Goal: Information Seeking & Learning: Learn about a topic

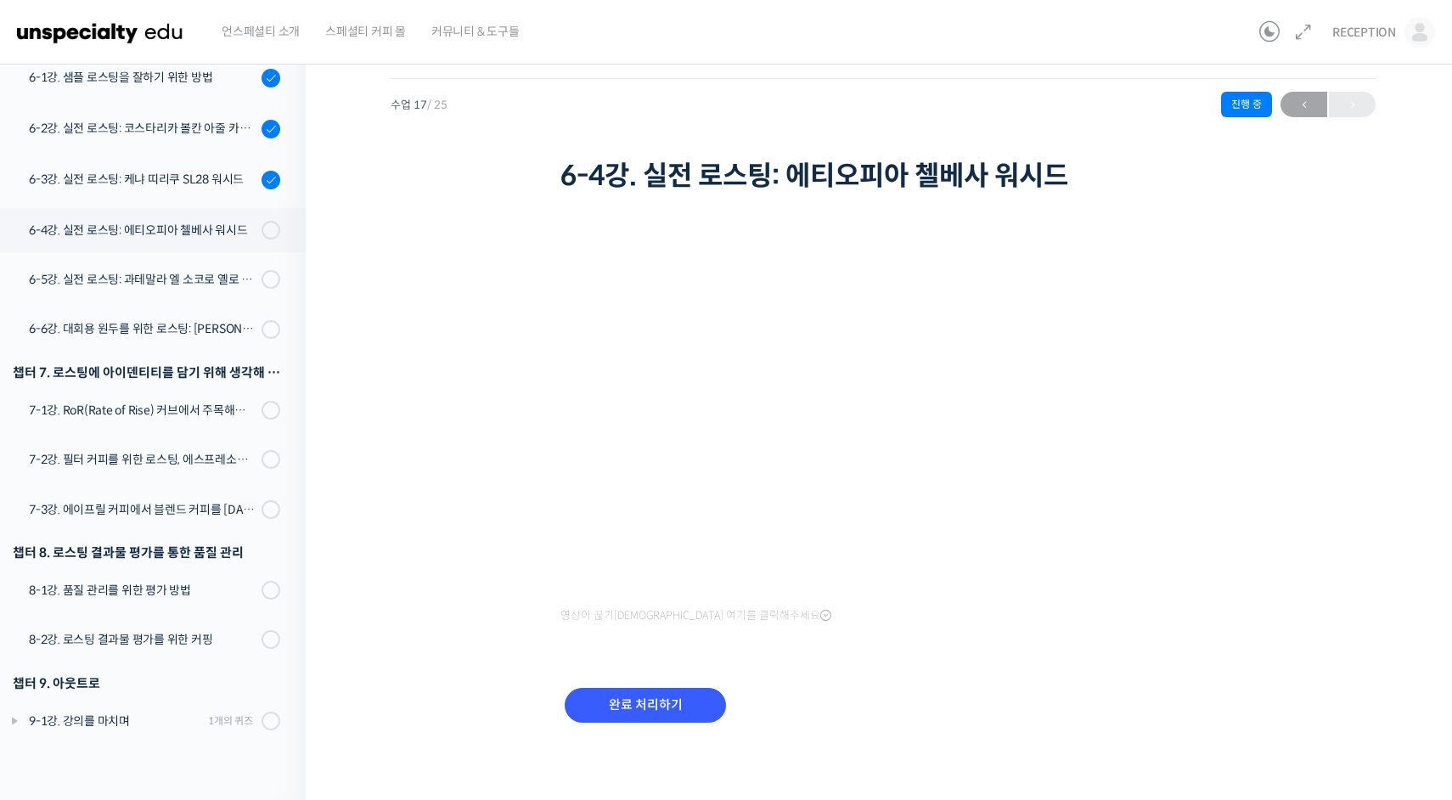
scroll to position [938, 0]
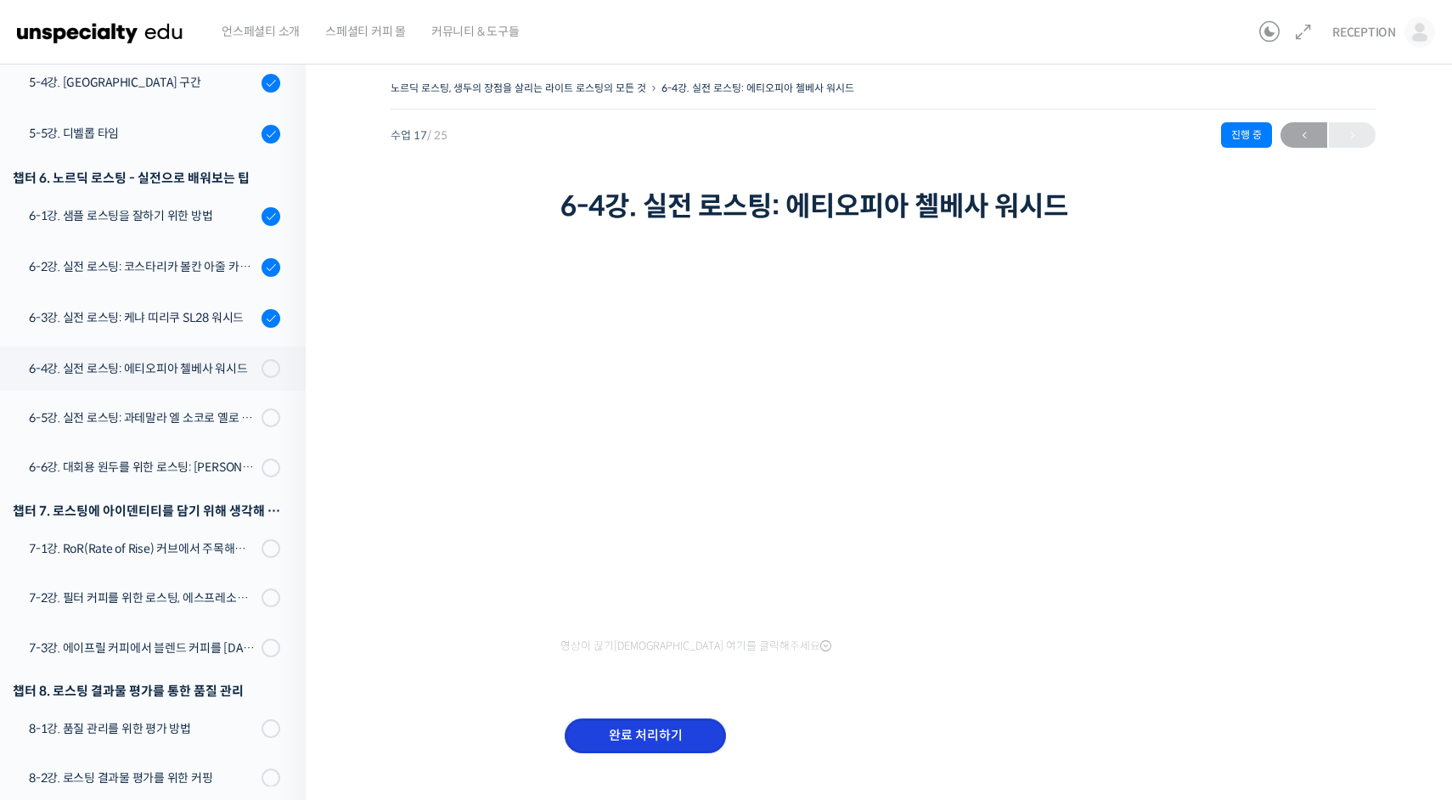
click at [600, 726] on input "완료 처리하기" at bounding box center [645, 735] width 161 height 35
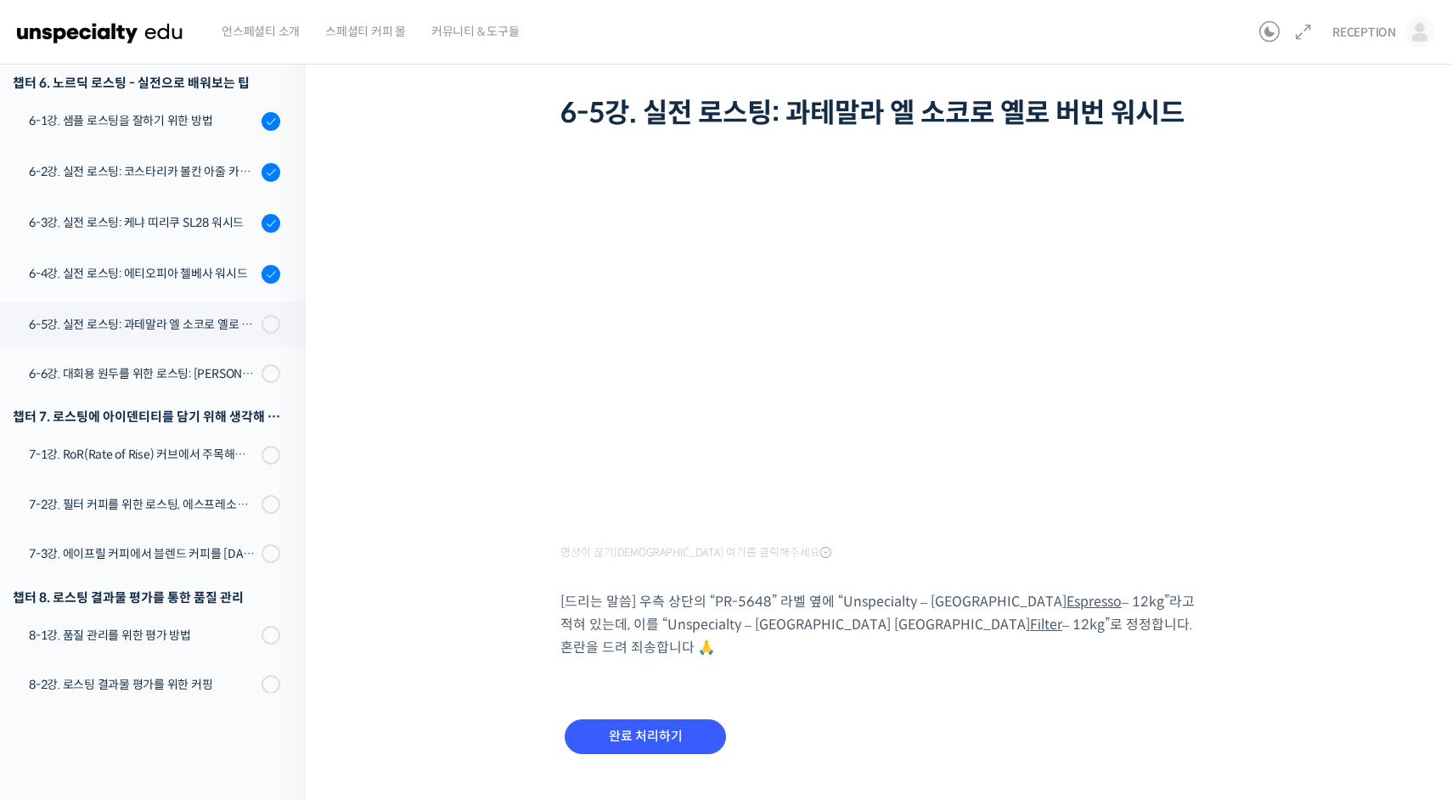
scroll to position [102, 0]
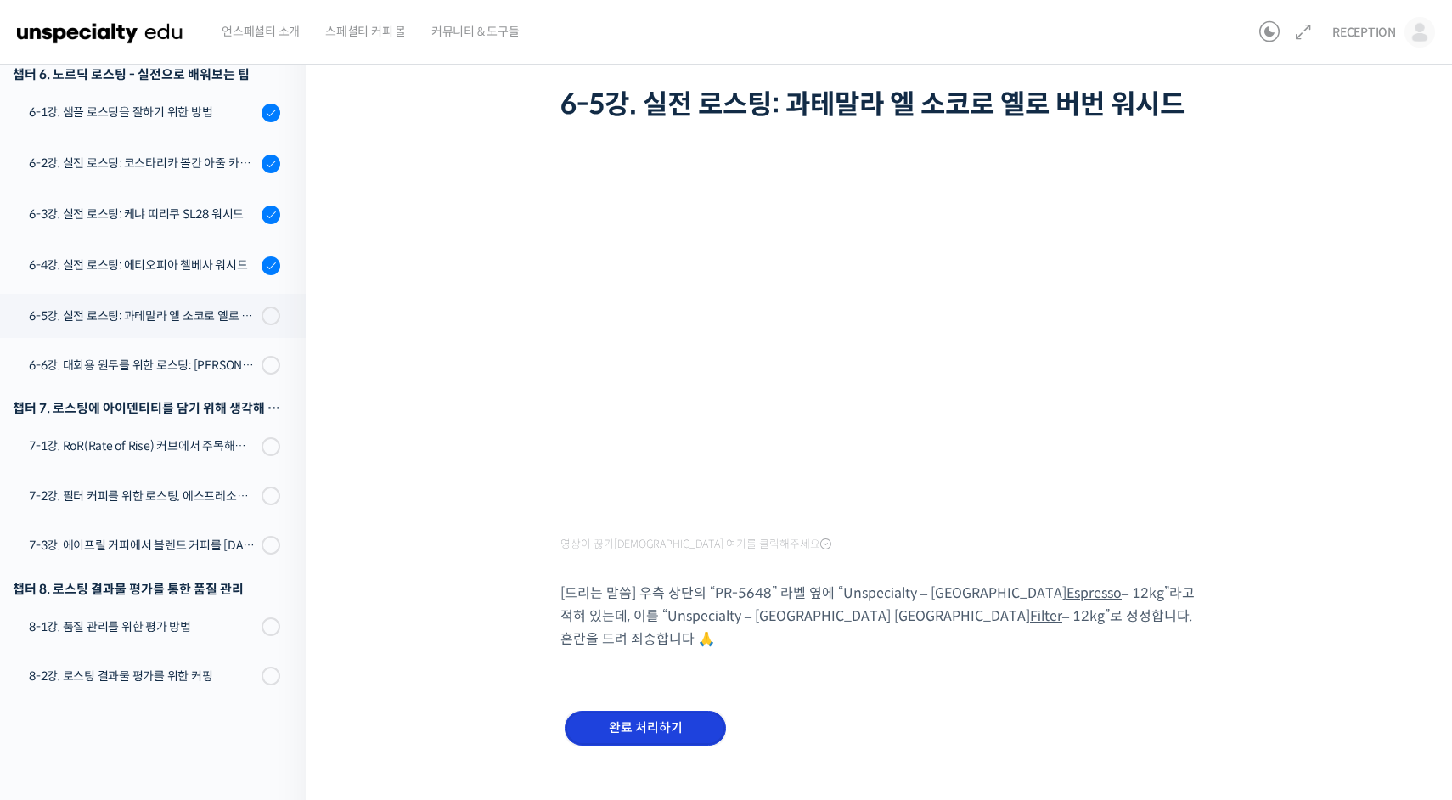
click at [647, 711] on input "완료 처리하기" at bounding box center [645, 728] width 161 height 35
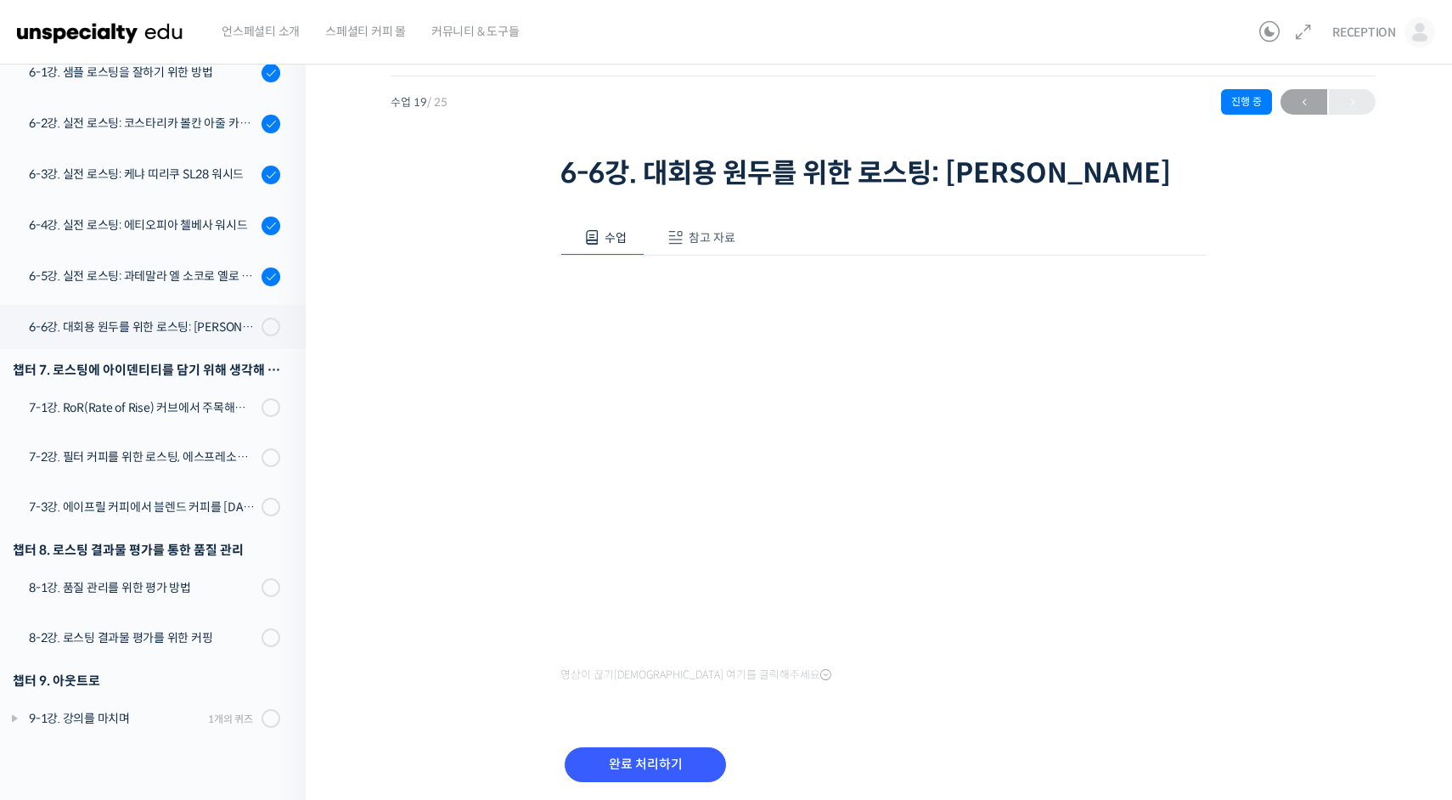
scroll to position [48, 0]
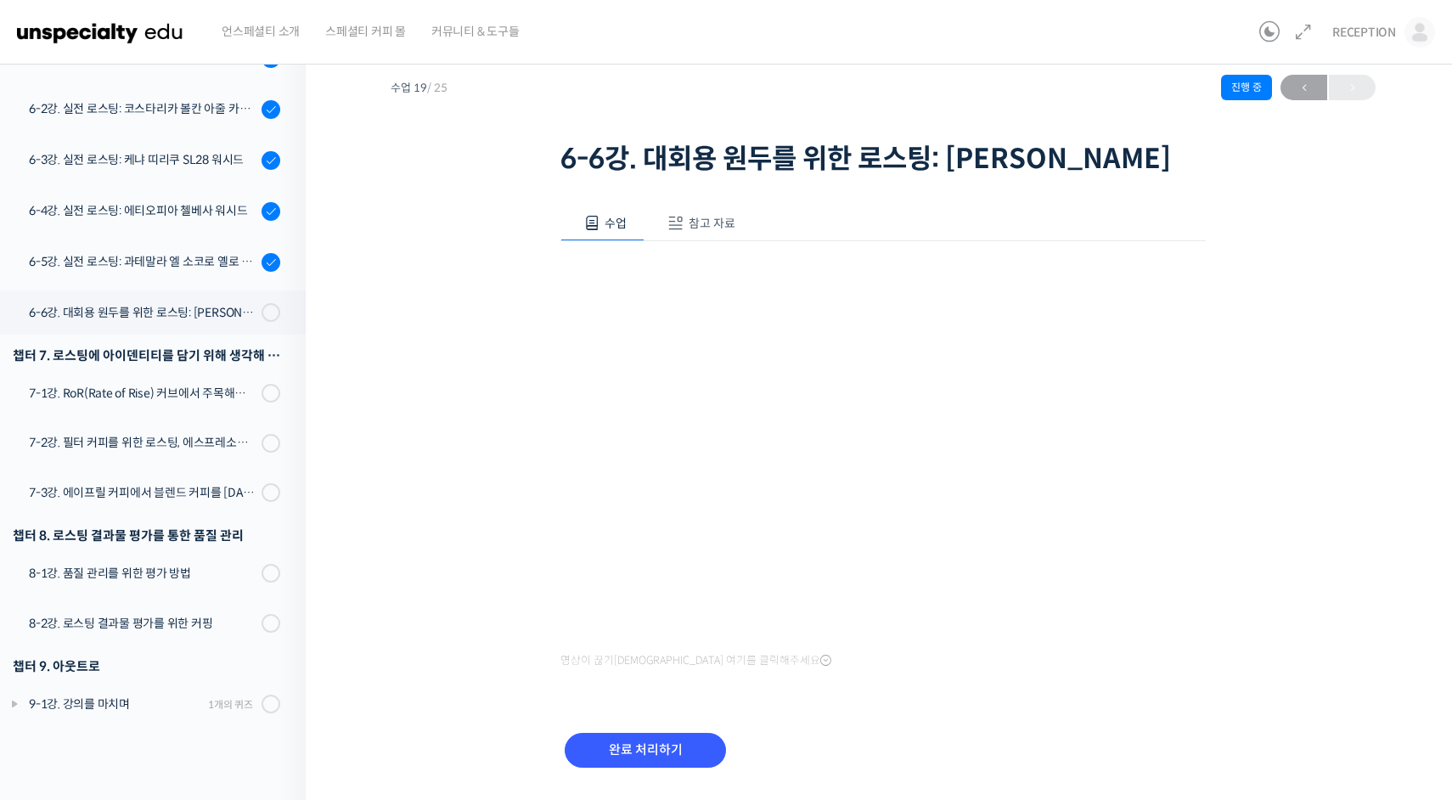
click at [705, 231] on span "참고 자료" at bounding box center [712, 223] width 47 height 15
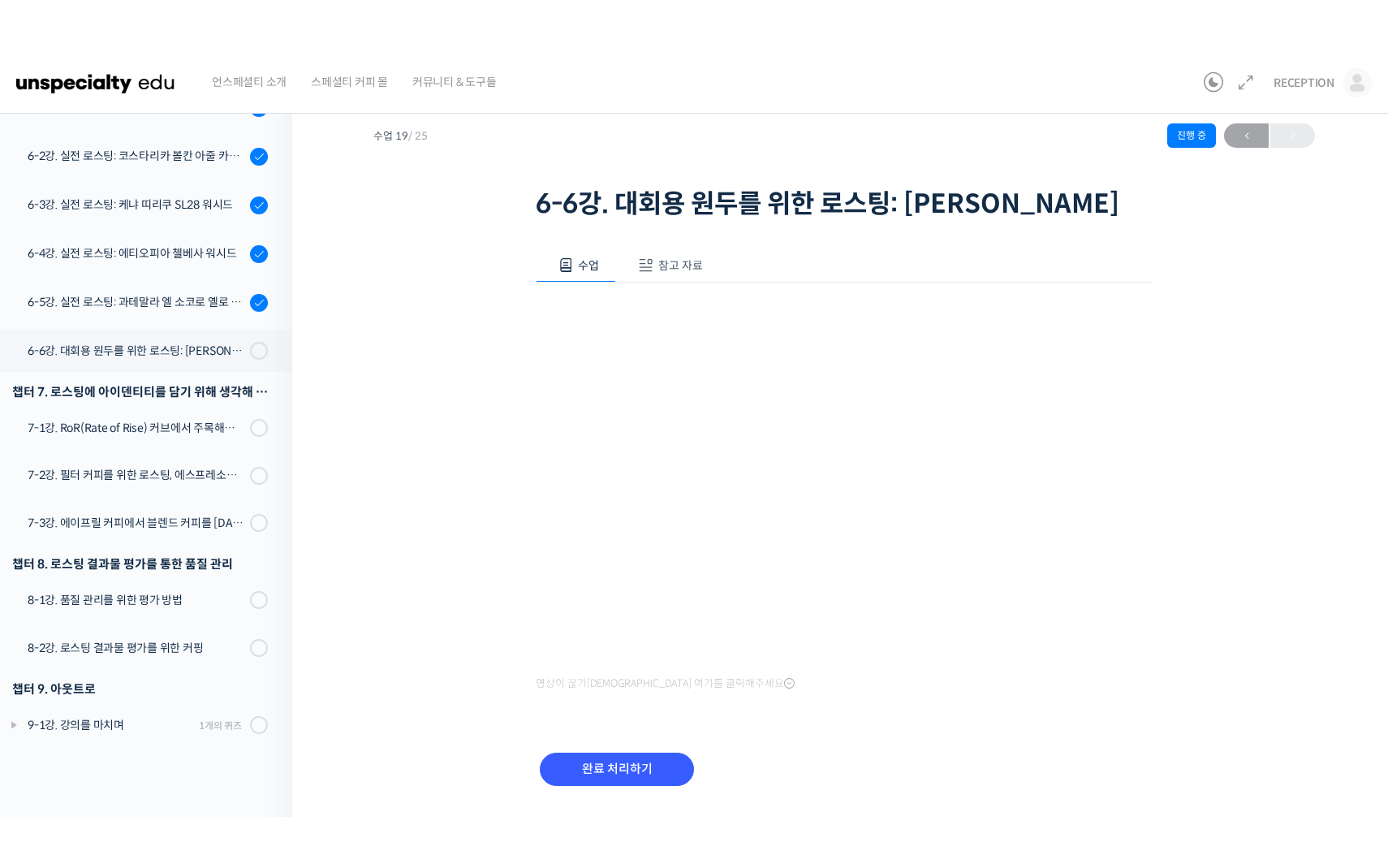
scroll to position [0, 0]
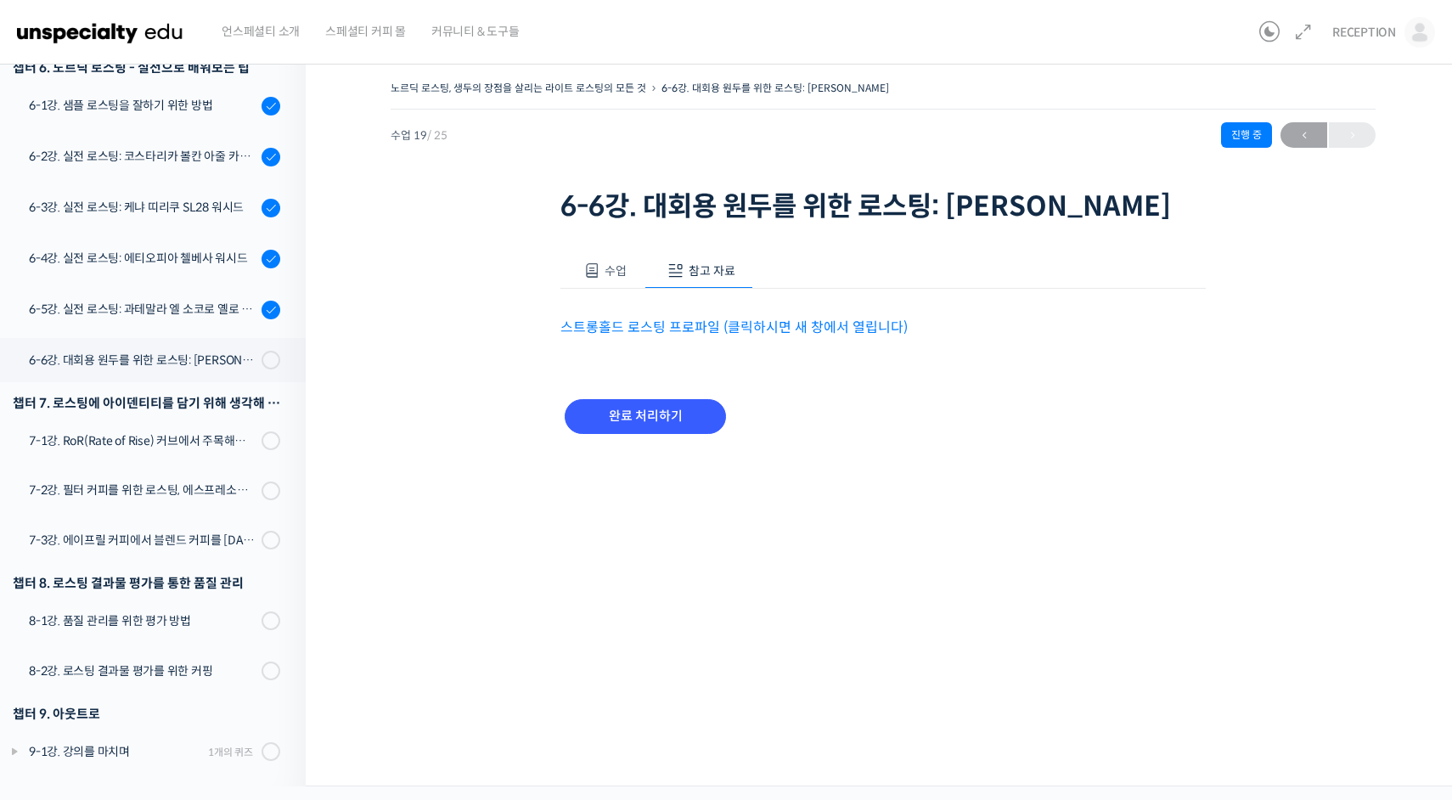
click at [684, 336] on link "스트롱홀드 로스팅 프로파일 (클릭하시면 새 창에서 열립니다)" at bounding box center [733, 327] width 347 height 18
click at [599, 279] on span at bounding box center [591, 270] width 17 height 17
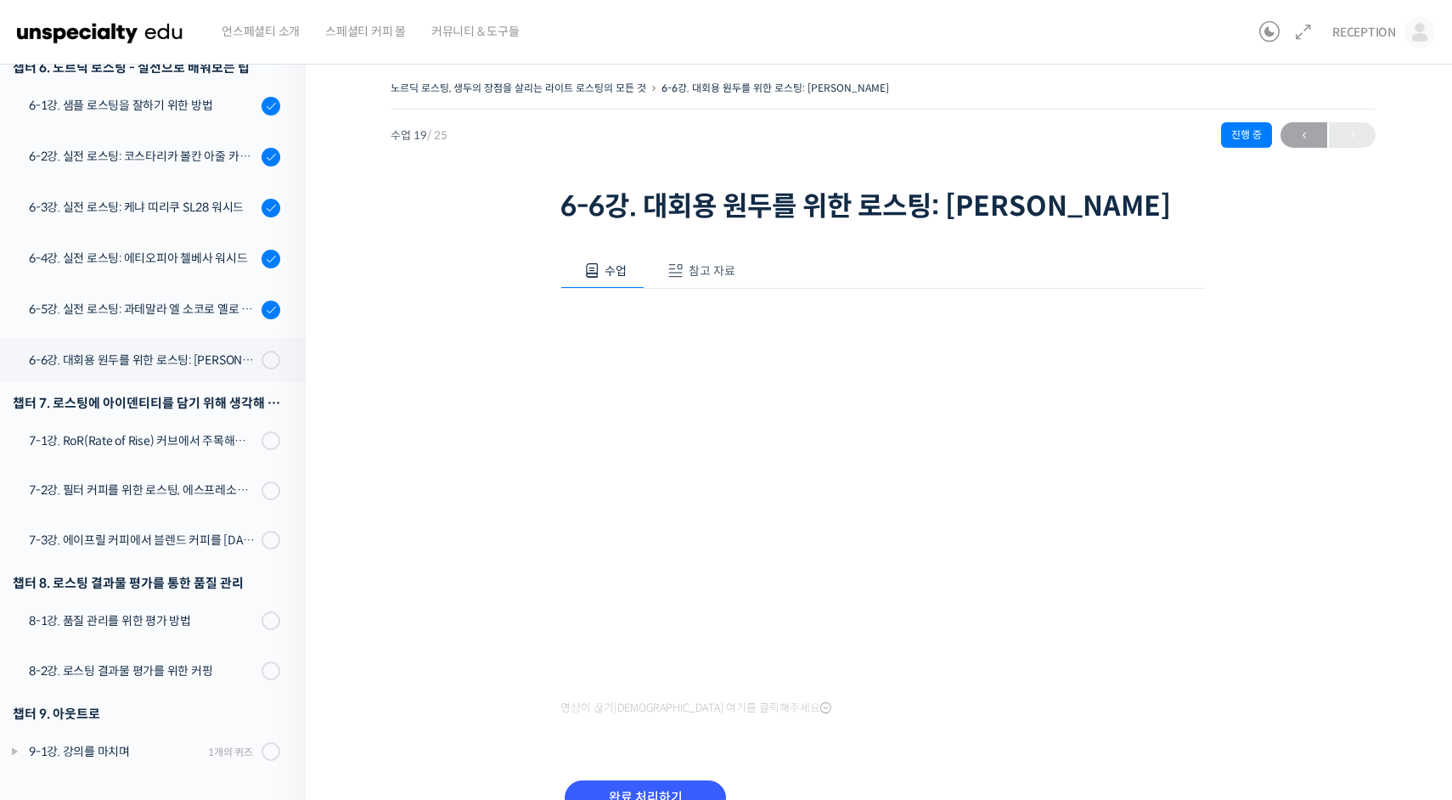
scroll to position [941, 0]
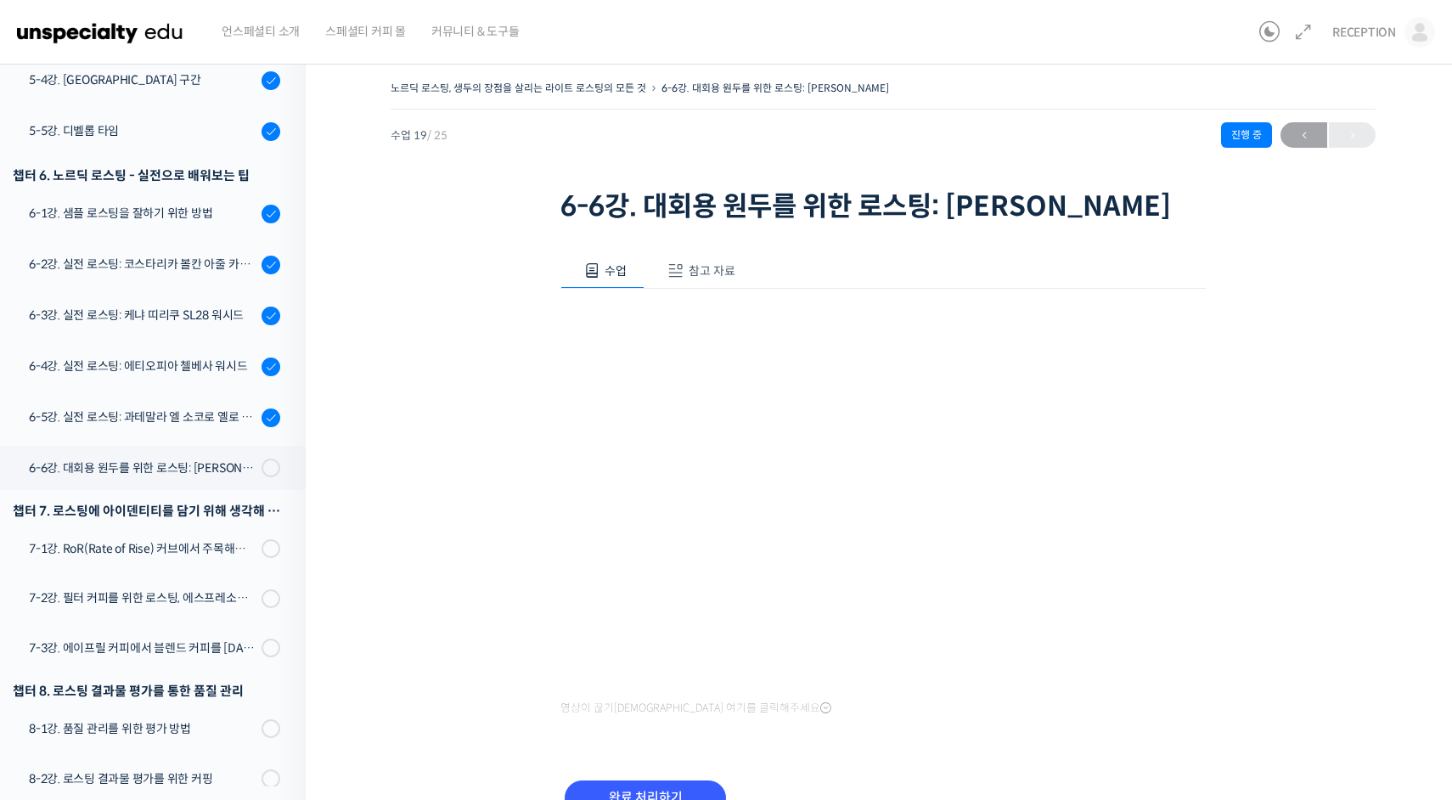
click at [694, 289] on button "참고 자료" at bounding box center [699, 271] width 109 height 36
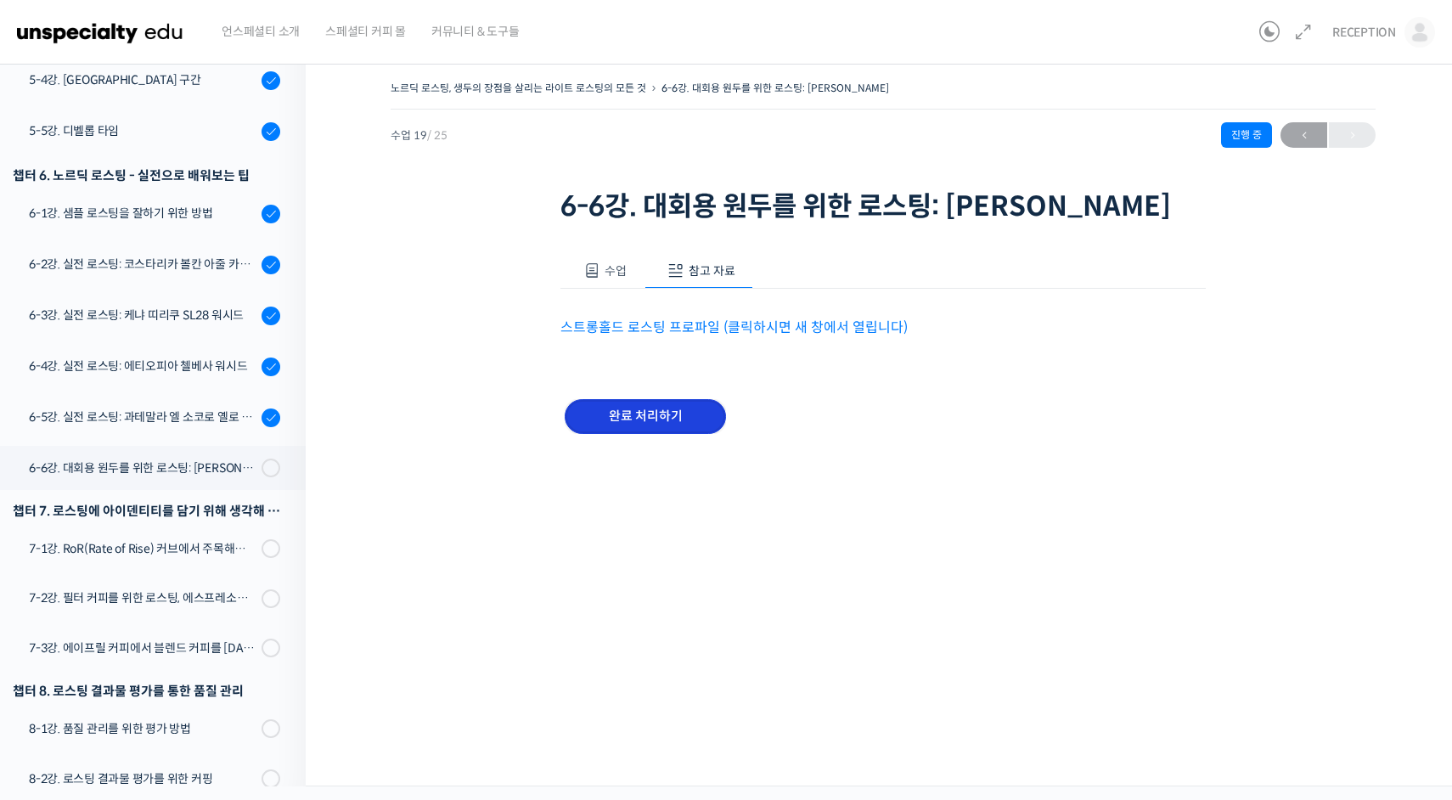
click at [649, 434] on input "완료 처리하기" at bounding box center [645, 416] width 161 height 35
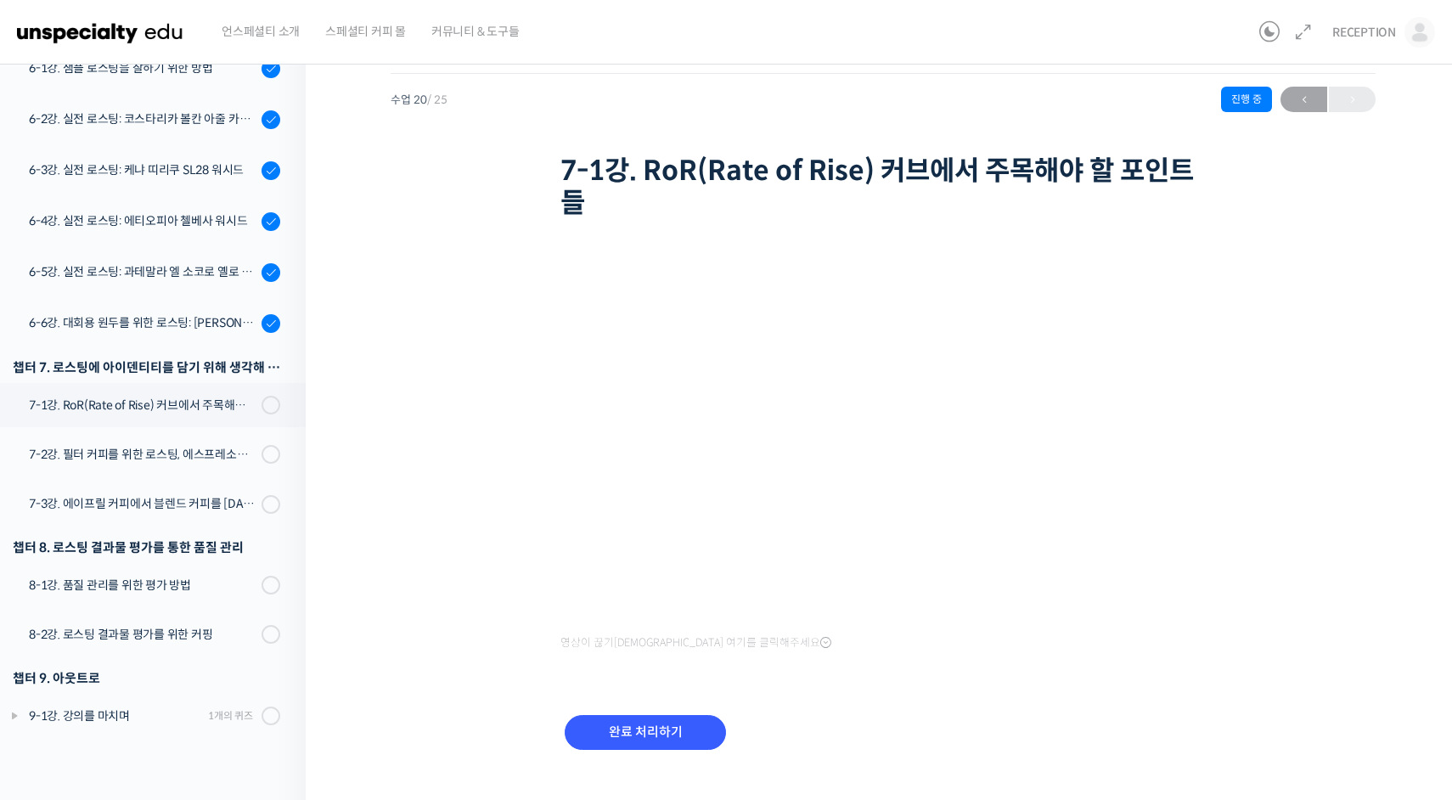
scroll to position [42, 0]
